Goal: Transaction & Acquisition: Purchase product/service

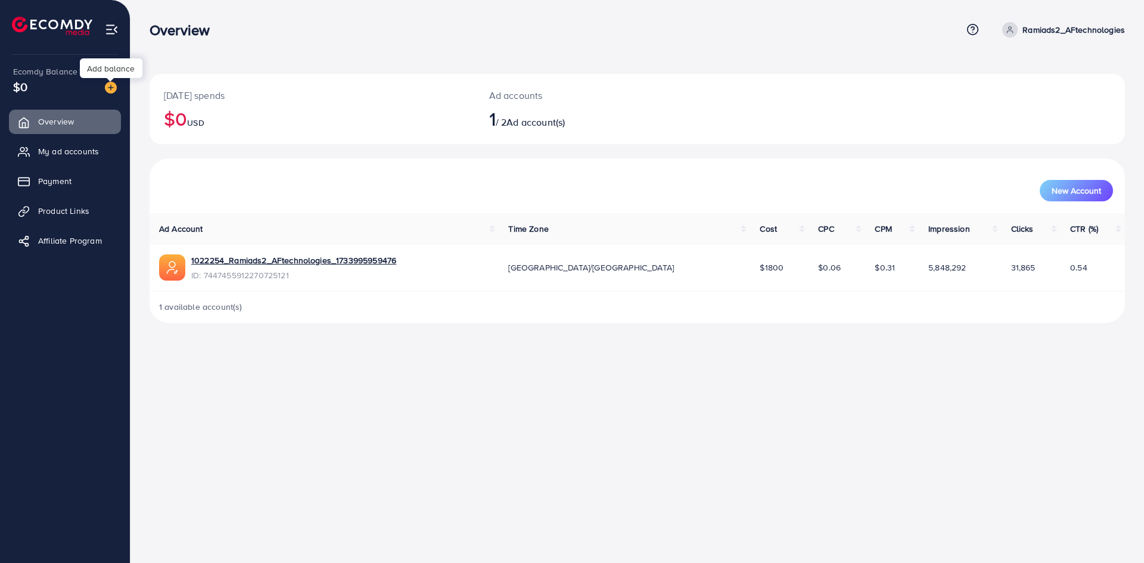
drag, startPoint x: 108, startPoint y: 86, endPoint x: 120, endPoint y: 95, distance: 14.4
click at [108, 86] on img at bounding box center [111, 88] width 12 height 12
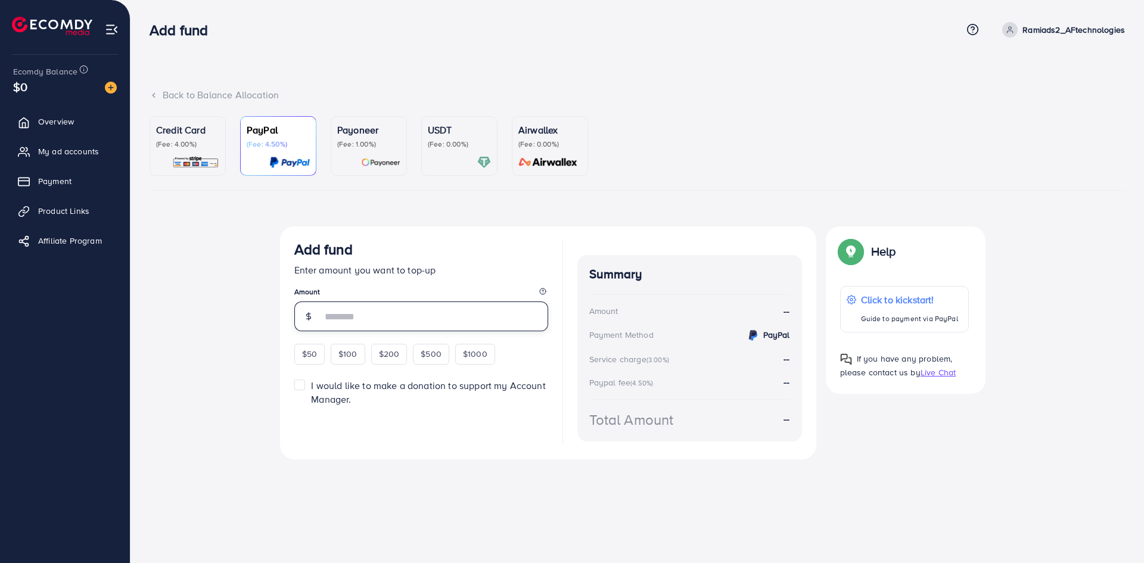
click at [325, 314] on input "number" at bounding box center [435, 317] width 226 height 30
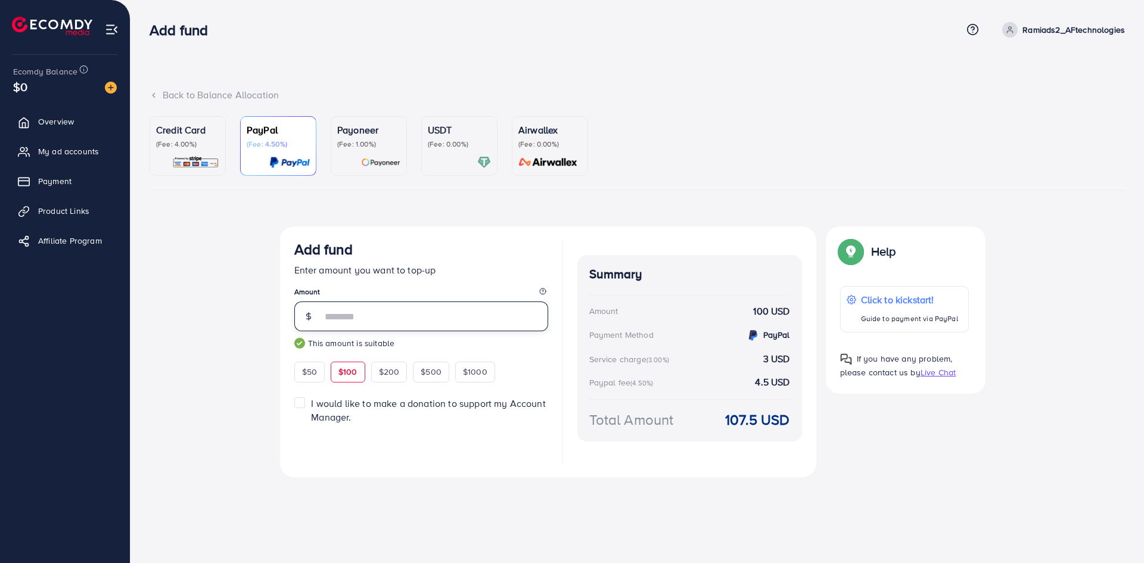
type input "***"
click at [274, 60] on div "Back to Balance Allocation Credit Card (Fee: 4.00%) PayPal (Fee: 4.50%) Payonee…" at bounding box center [638, 260] width 1014 height 520
click at [182, 232] on div "Top-up fail! Your transaction cannot be completed with error: Summary Amount Ra…" at bounding box center [638, 363] width 976 height 275
click at [182, 145] on p "(Fee: 4.00%)" at bounding box center [187, 144] width 63 height 10
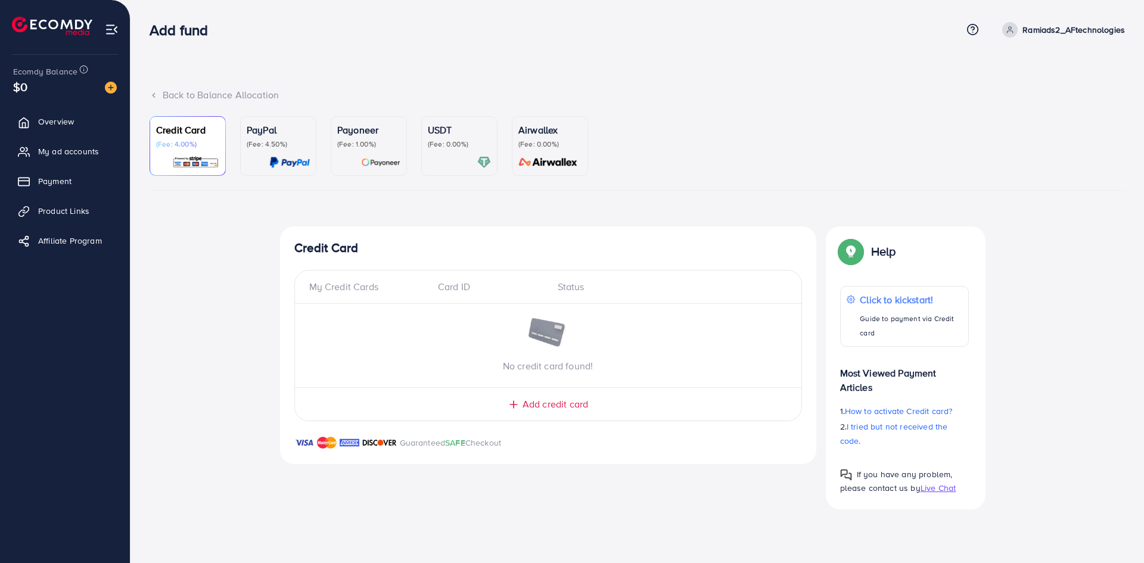
click at [265, 141] on p "(Fee: 4.50%)" at bounding box center [278, 144] width 63 height 10
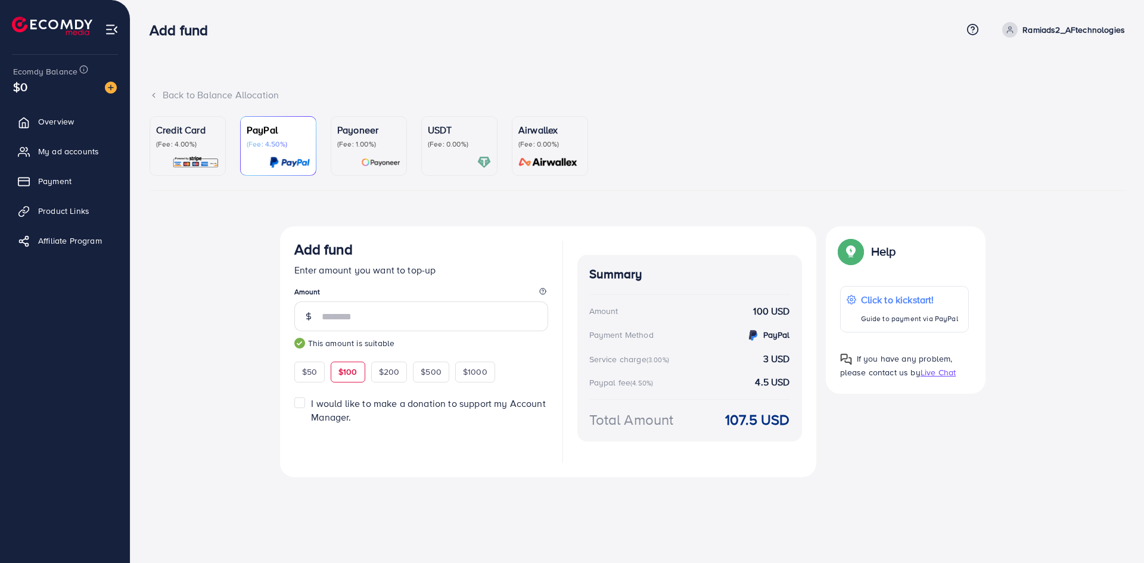
click at [405, 67] on div "Back to Balance Allocation Credit Card (Fee: 4.00%) PayPal (Fee: 4.50%) Payonee…" at bounding box center [638, 260] width 1014 height 520
click at [375, 133] on p "Payoneer" at bounding box center [368, 130] width 63 height 14
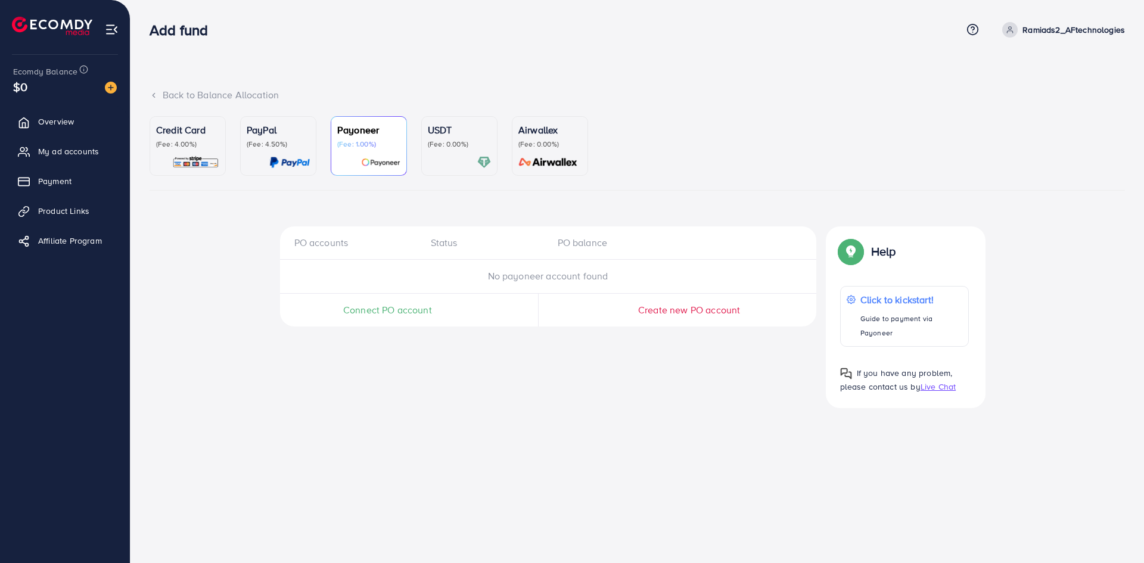
click at [271, 97] on div "Back to Balance Allocation" at bounding box center [638, 95] width 976 height 14
